Goal: Task Accomplishment & Management: Manage account settings

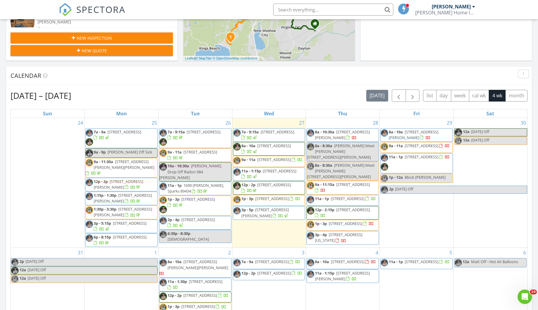
scroll to position [222, 0]
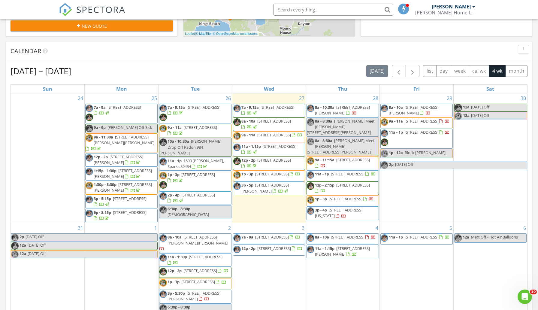
click at [289, 149] on span "7094 Peppermint Dr, Reno 89506" at bounding box center [280, 146] width 34 height 5
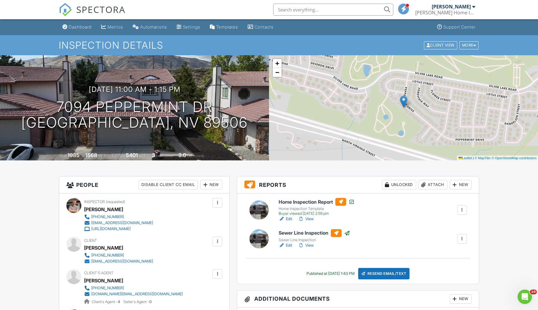
click at [288, 244] on link "Edit" at bounding box center [286, 245] width 14 height 6
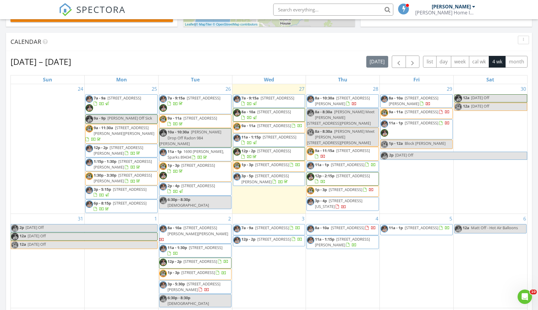
scroll to position [243, 0]
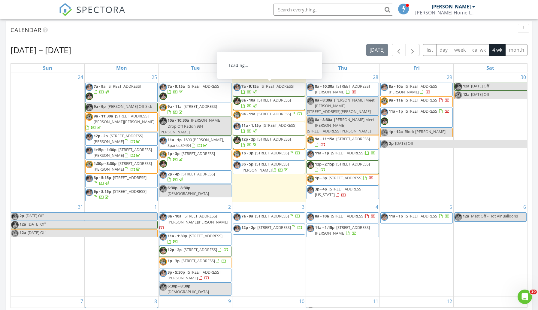
click at [297, 88] on span "7a - 9:15a 1130 Bon Rea Way, Reno 89503" at bounding box center [269, 89] width 72 height 12
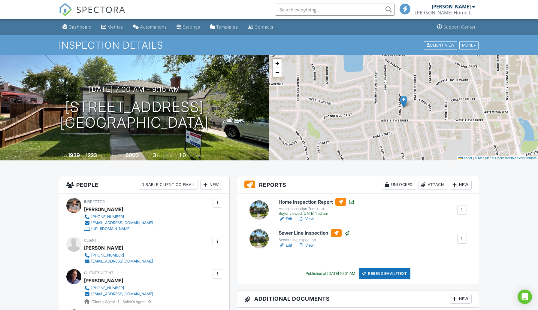
click at [290, 247] on link "Edit" at bounding box center [286, 245] width 14 height 6
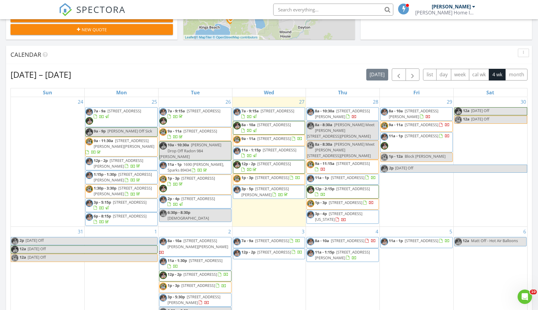
scroll to position [220, 0]
